Goal: Find specific page/section: Find specific page/section

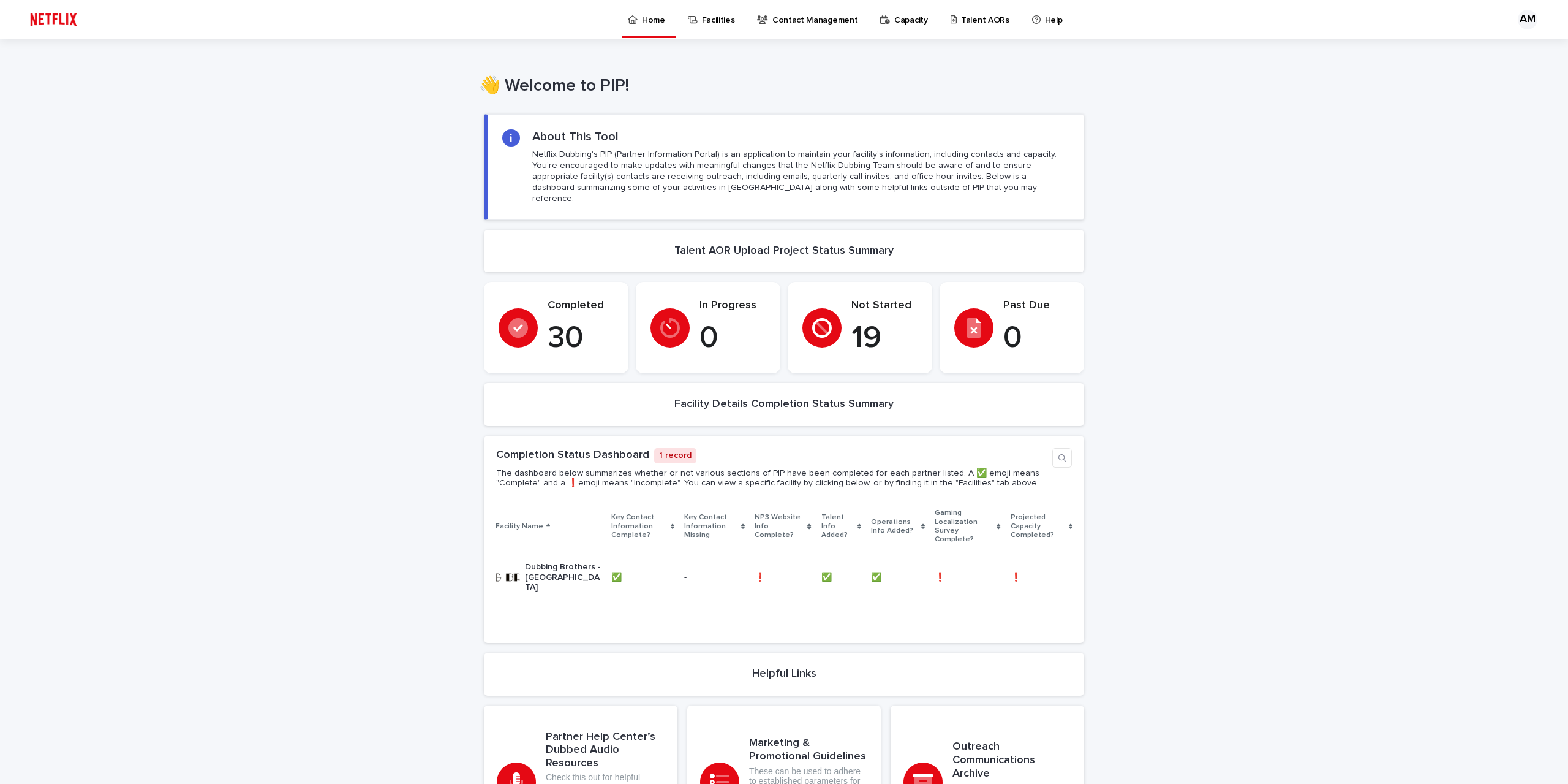
click at [961, 22] on p "Talent AORs" at bounding box center [985, 13] width 48 height 25
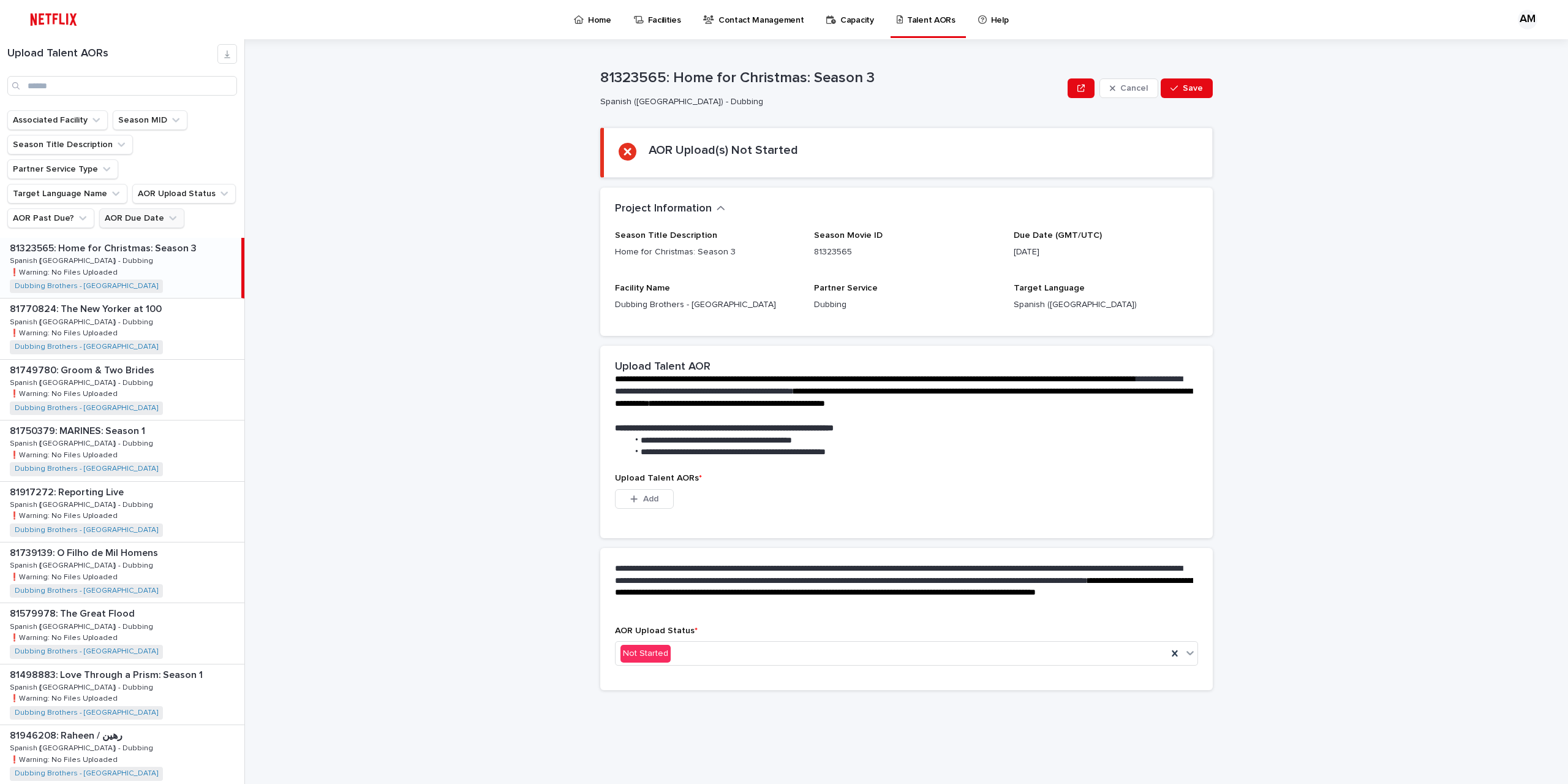
click at [166, 212] on icon "AOR Due Date" at bounding box center [172, 218] width 12 height 12
click at [425, 302] on div "**********" at bounding box center [914, 412] width 1308 height 744
click at [171, 212] on icon "AOR Due Date" at bounding box center [172, 218] width 12 height 12
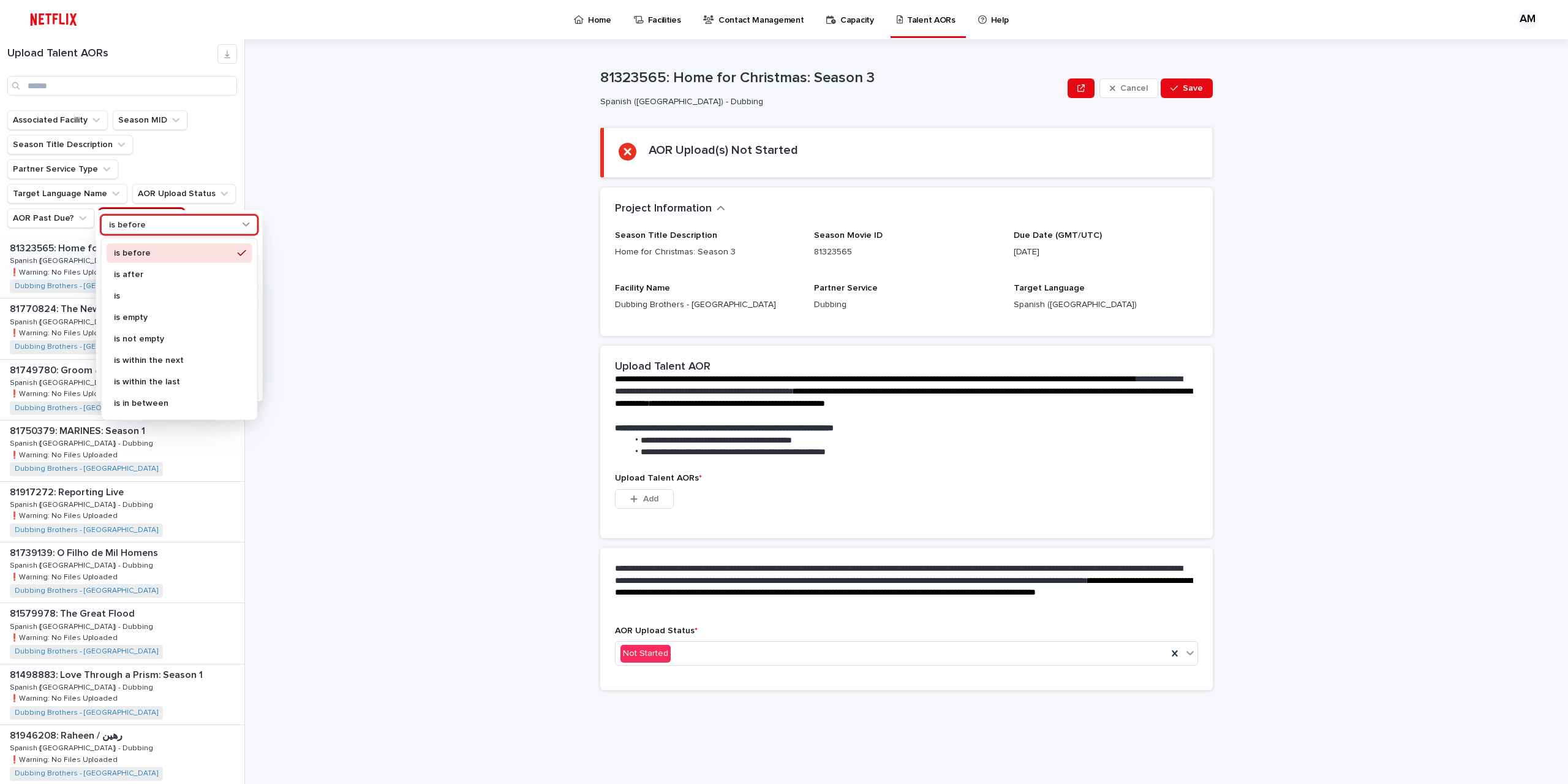
click at [187, 228] on div "is before" at bounding box center [171, 224] width 135 height 13
click at [437, 226] on div "**********" at bounding box center [914, 412] width 1308 height 744
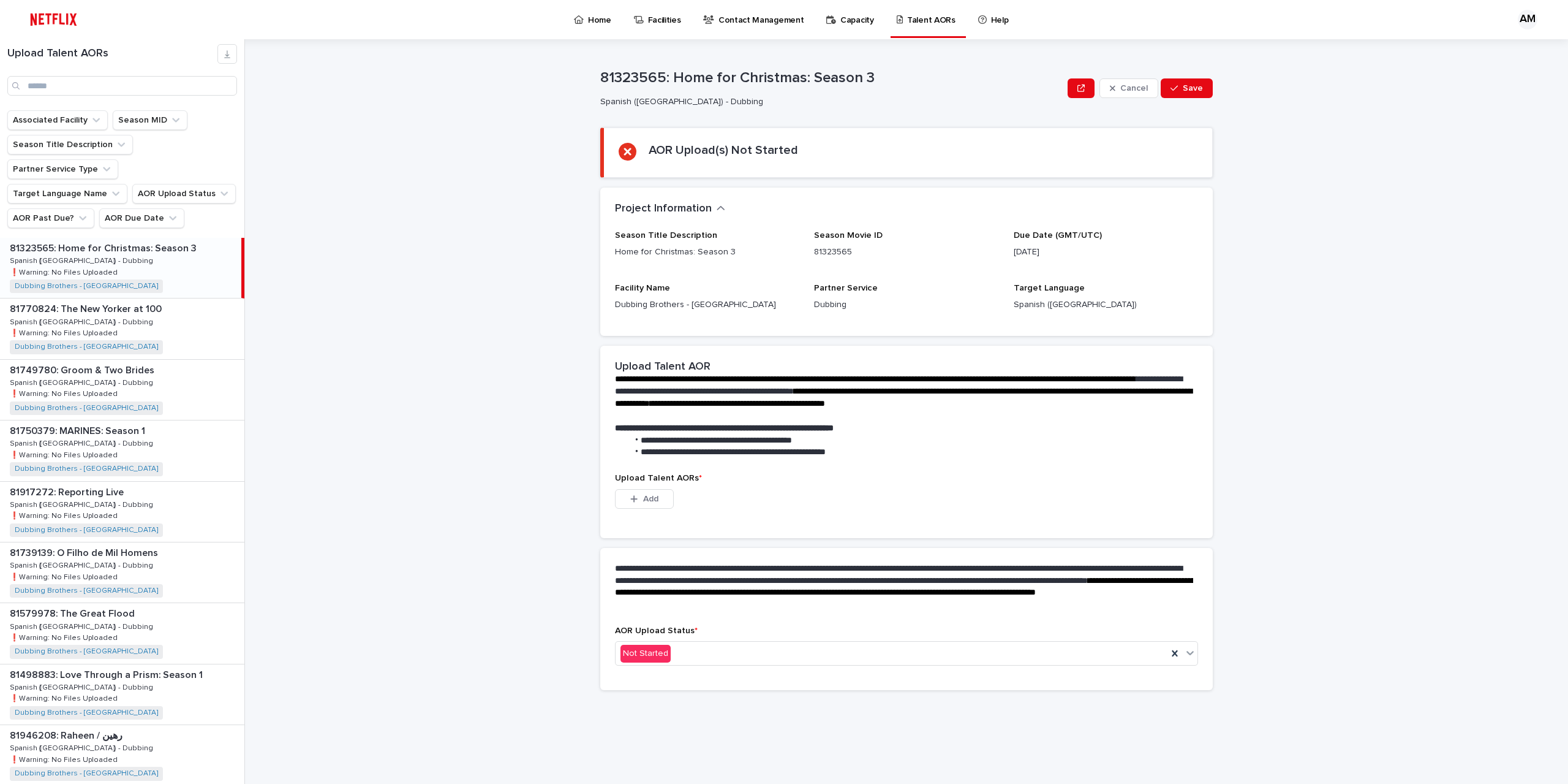
click at [122, 238] on div "81323565: Home for Christmas: Season 3 81323565: Home for Christmas: Season 3 S…" at bounding box center [120, 268] width 241 height 60
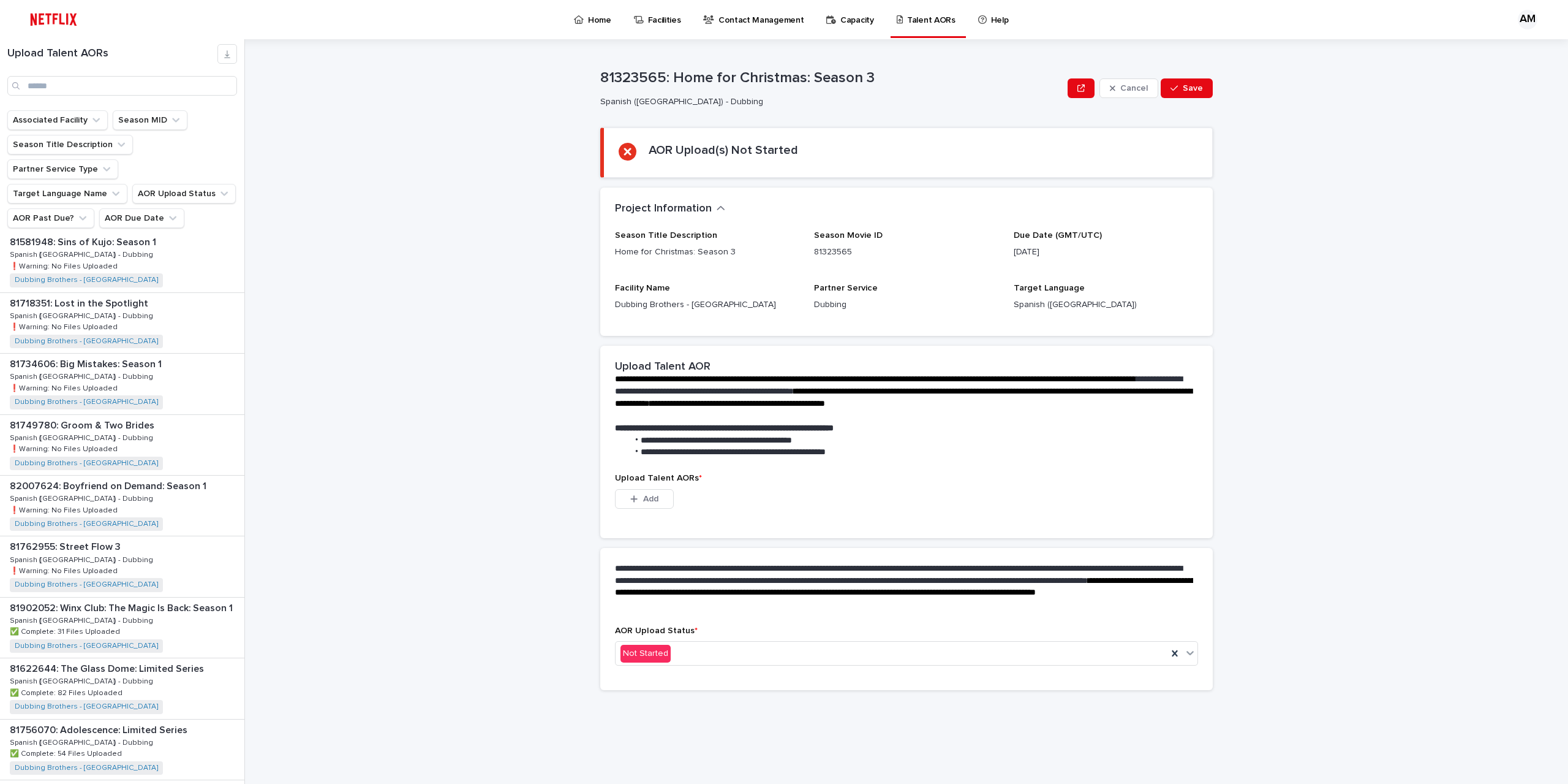
scroll to position [792, 0]
click at [150, 548] on div "81762955: Street Flow 3 81762955: Street Flow 3 Spanish ([GEOGRAPHIC_DATA]) - D…" at bounding box center [122, 572] width 245 height 60
click at [133, 421] on div "81749780: Groom & Two Brides 81749780: Groom & Two Brides Spanish ([GEOGRAPHIC_…" at bounding box center [122, 451] width 245 height 60
click at [125, 375] on div "81734606: Big Mistakes: Season 1 81734606: Big Mistakes: Season 1 Spanish ([GEO…" at bounding box center [122, 389] width 245 height 60
click at [137, 317] on div "81718351: Lost in the Spotlight 81718351: Lost in the Spotlight Spanish ([GEOGR…" at bounding box center [122, 328] width 245 height 60
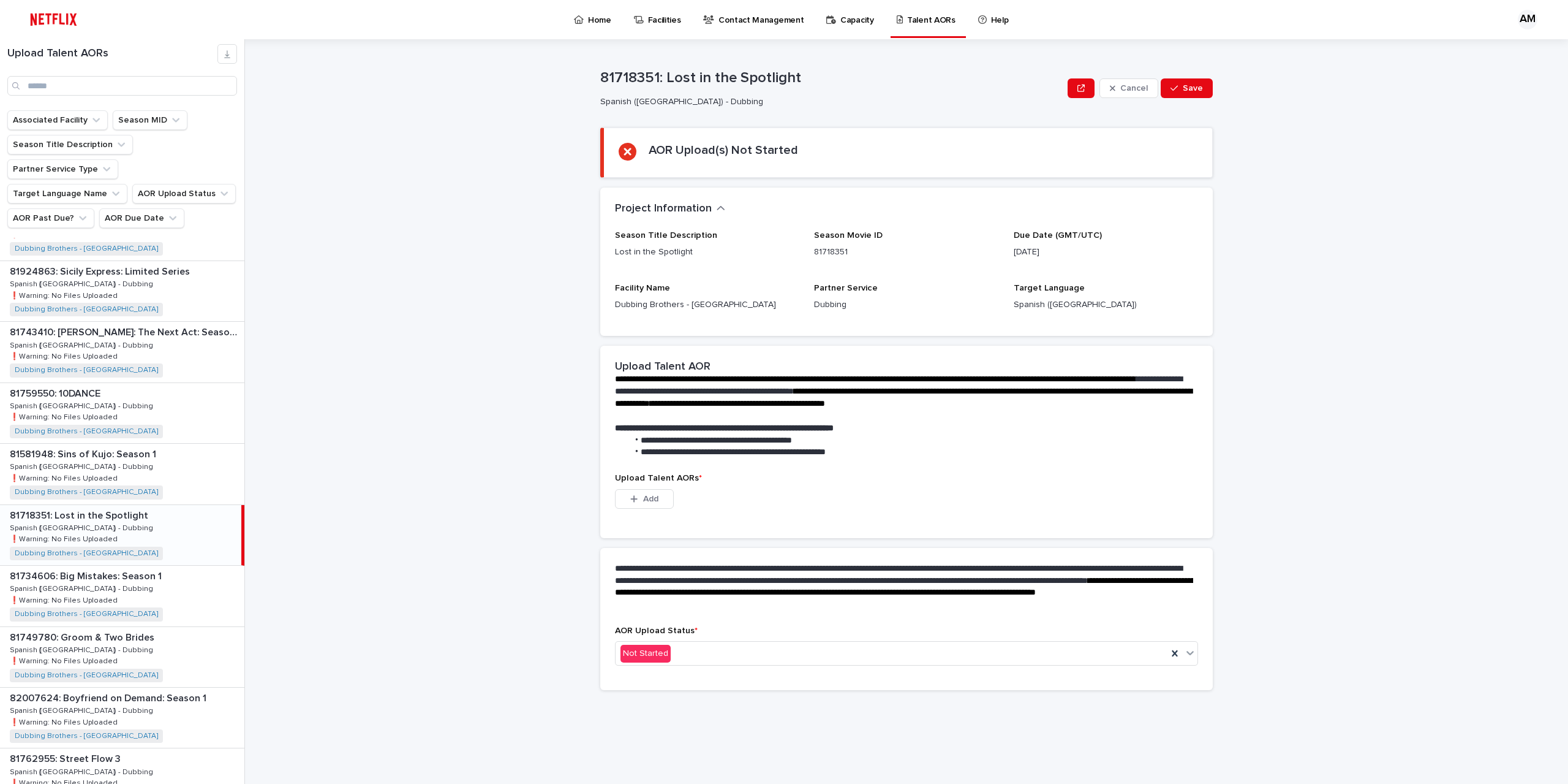
scroll to position [562, 0]
